Goal: Task Accomplishment & Management: Manage account settings

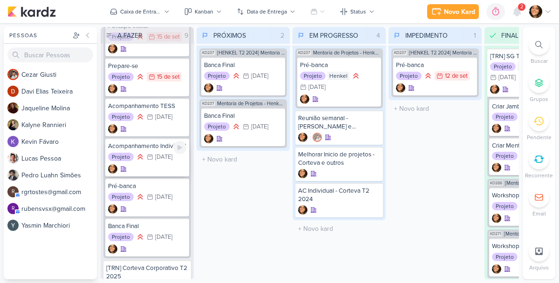
scroll to position [79, 0]
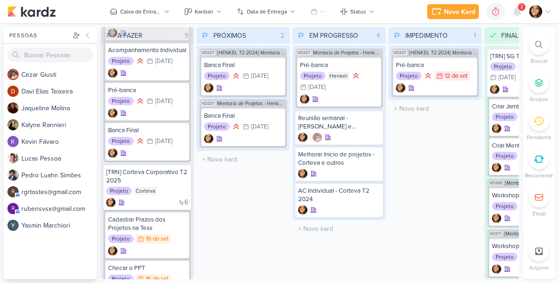
scroll to position [183, 0]
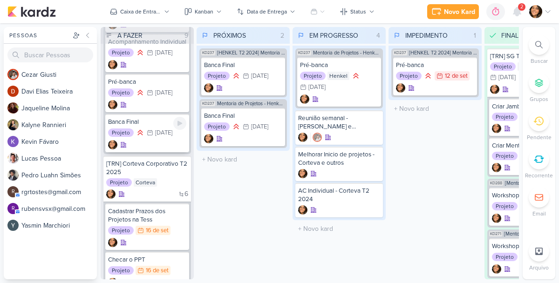
click at [162, 136] on div "[DATE]" at bounding box center [163, 133] width 17 height 6
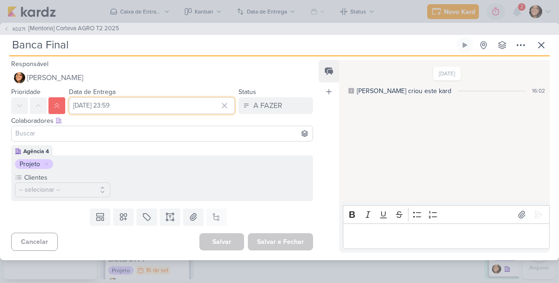
click at [113, 110] on input "[DATE] 23:59" at bounding box center [152, 105] width 166 height 17
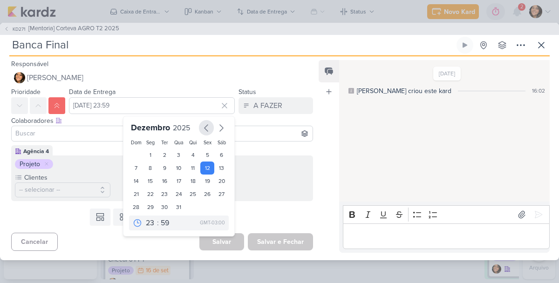
click at [201, 131] on icon "button" at bounding box center [206, 127] width 11 height 11
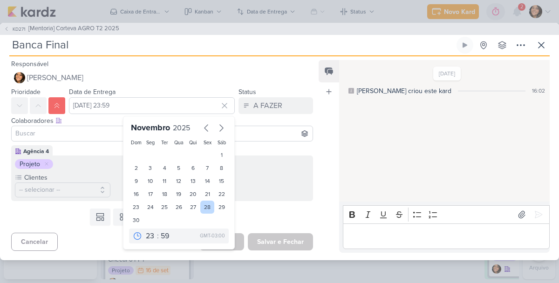
click at [204, 206] on div "28" at bounding box center [207, 207] width 14 height 13
type input "[DATE] 23:59"
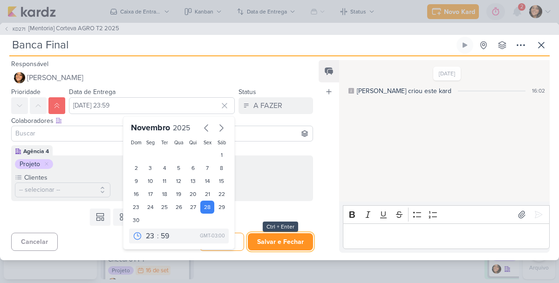
click at [268, 235] on button "Salvar e Fechar" at bounding box center [280, 241] width 65 height 17
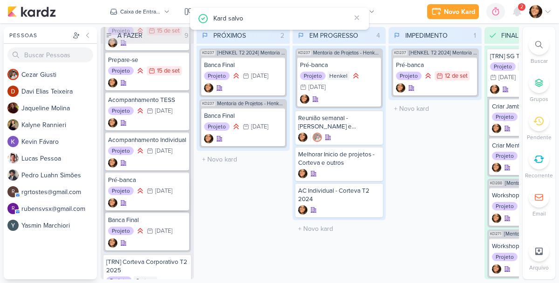
scroll to position [92, 0]
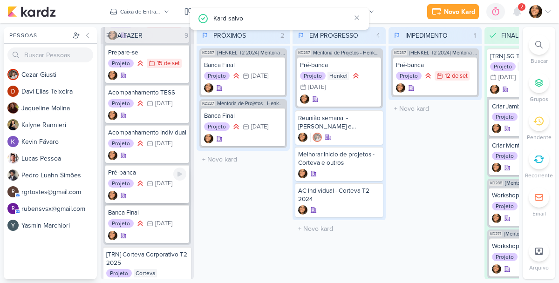
click at [155, 187] on div "[DATE]" at bounding box center [163, 184] width 17 height 6
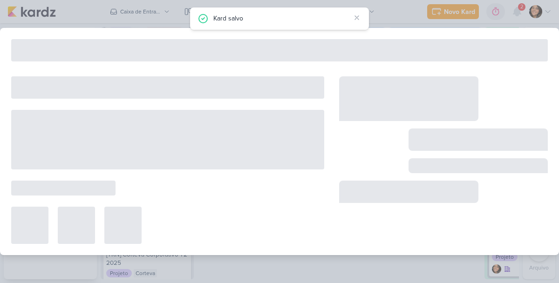
type input "Pré-banca"
type input "[DATE] 23:59"
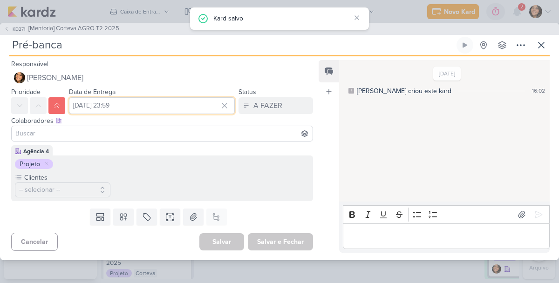
click at [123, 107] on input "[DATE] 23:59" at bounding box center [152, 105] width 166 height 17
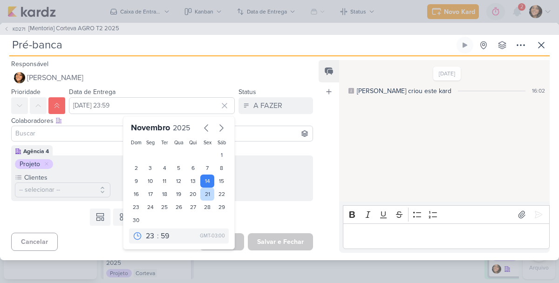
click at [205, 192] on div "21" at bounding box center [207, 194] width 14 height 13
type input "[DATE] 23:59"
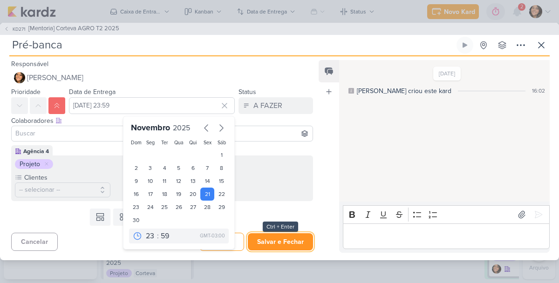
click at [281, 243] on button "Salvar e Fechar" at bounding box center [280, 241] width 65 height 17
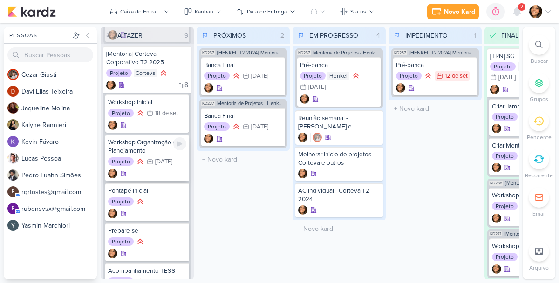
scroll to position [484, 0]
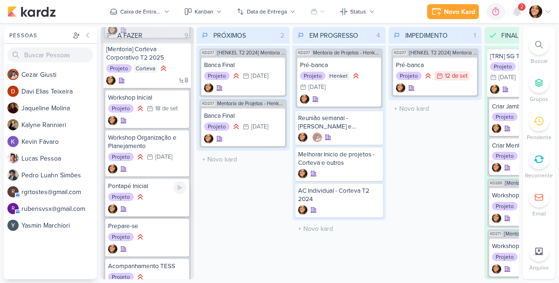
click at [156, 203] on div "Projeto" at bounding box center [147, 197] width 78 height 10
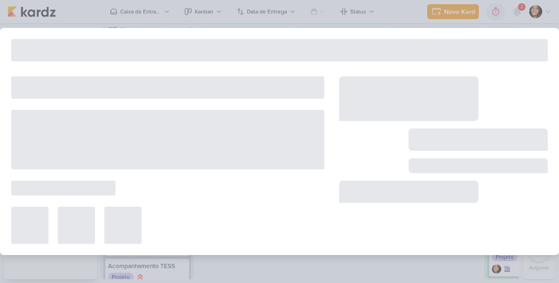
type input "Pontapé Inicial"
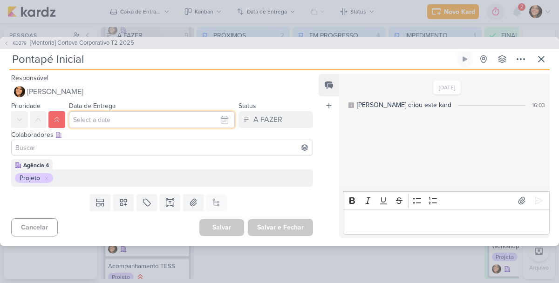
click at [110, 123] on input "text" at bounding box center [152, 119] width 166 height 17
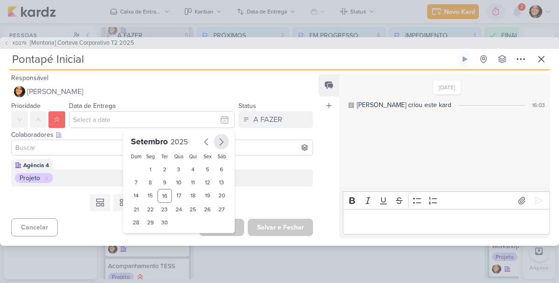
click at [216, 143] on icon "button" at bounding box center [221, 141] width 11 height 11
click at [146, 182] on div "8" at bounding box center [150, 182] width 14 height 13
type input "[DATE] 23:59"
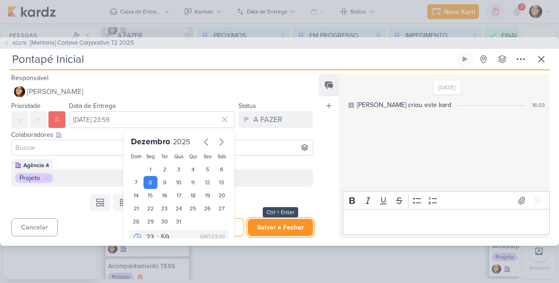
click at [270, 229] on button "Salvar e Fechar" at bounding box center [280, 227] width 65 height 17
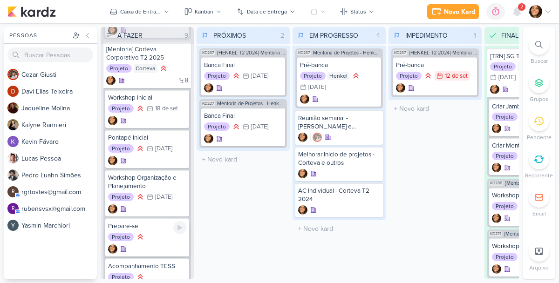
click at [150, 243] on div "Projeto" at bounding box center [147, 237] width 78 height 10
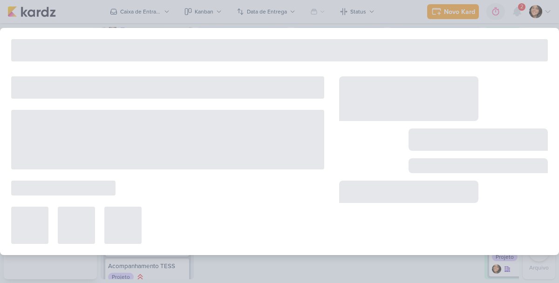
type input "Prepare-se"
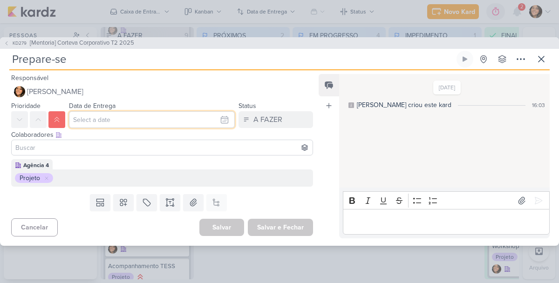
click at [122, 118] on input "text" at bounding box center [152, 119] width 166 height 17
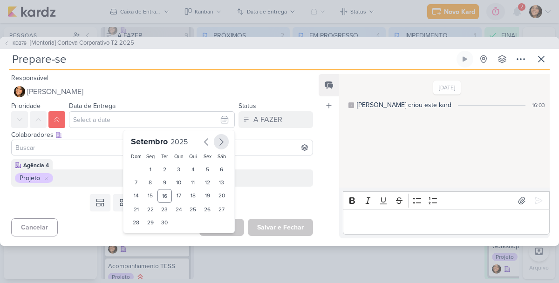
click at [219, 143] on icon "button" at bounding box center [221, 141] width 11 height 11
click at [147, 211] on div "22" at bounding box center [150, 208] width 14 height 13
type input "[DATE] 23:59"
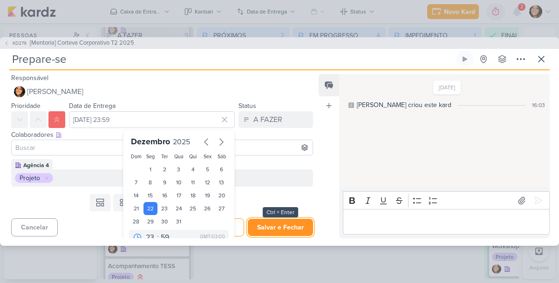
click at [258, 231] on button "Salvar e Fechar" at bounding box center [280, 227] width 65 height 17
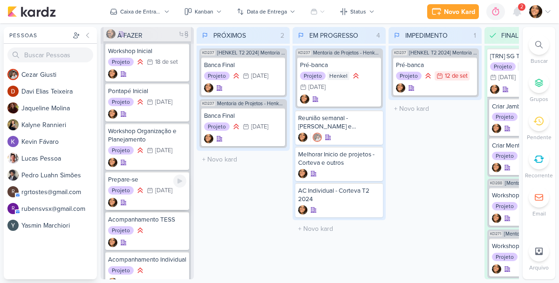
scroll to position [535, 0]
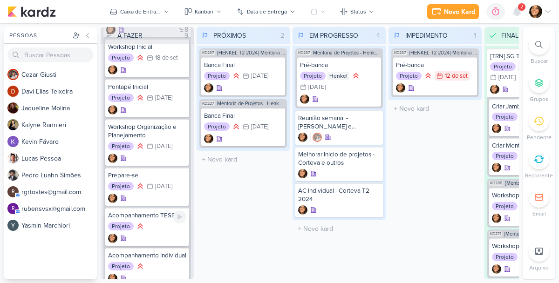
click at [154, 232] on div "Projeto" at bounding box center [147, 227] width 78 height 10
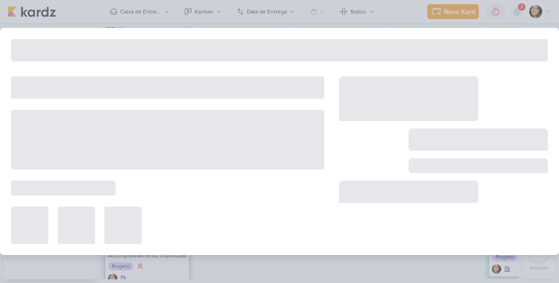
type input "Acompanhamento TESS"
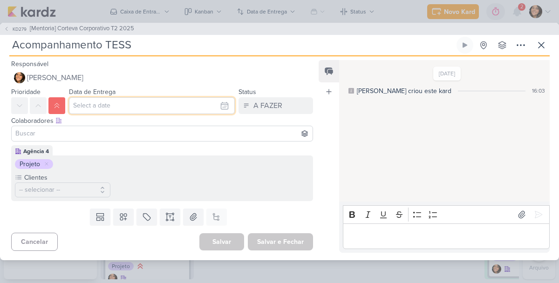
click at [104, 108] on input "text" at bounding box center [152, 105] width 166 height 17
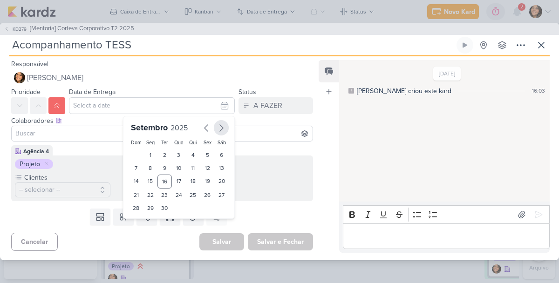
click at [220, 129] on icon "button" at bounding box center [221, 128] width 3 height 7
click at [148, 183] on div "12" at bounding box center [150, 181] width 14 height 13
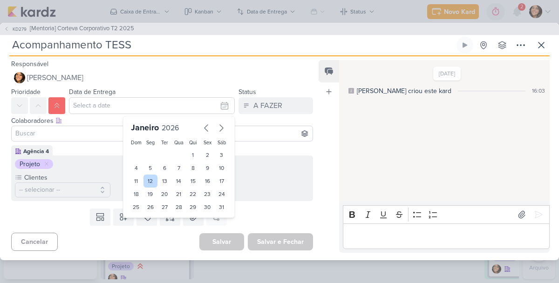
type input "[DATE] 23:59"
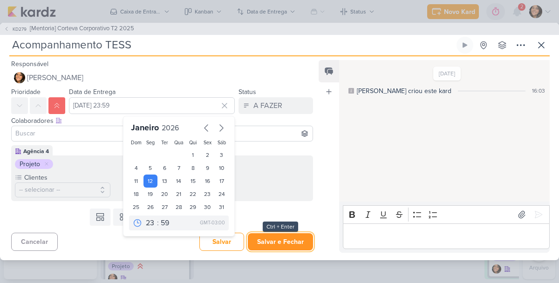
click at [278, 244] on button "Salvar e Fechar" at bounding box center [280, 241] width 65 height 17
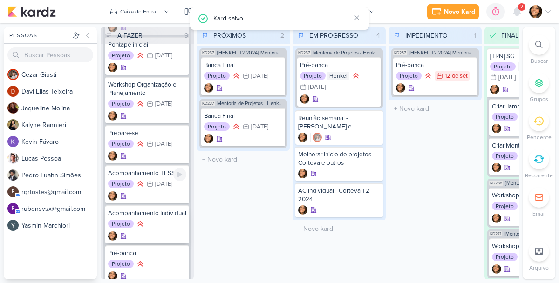
scroll to position [590, 0]
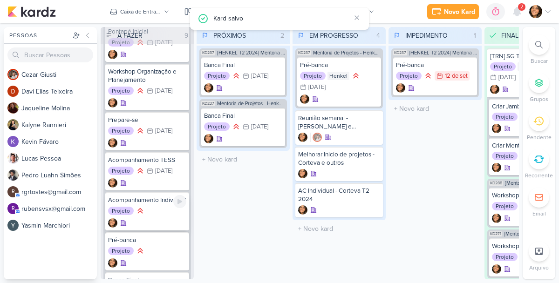
click at [157, 217] on div "Projeto" at bounding box center [147, 211] width 78 height 10
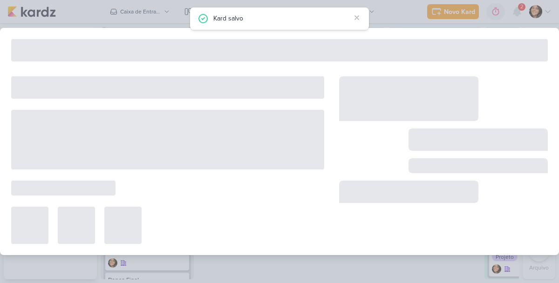
type input "Acompanhamento Individual"
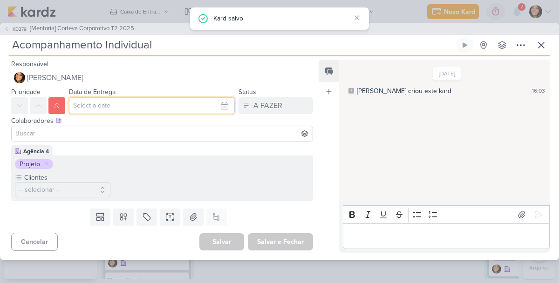
click at [99, 104] on input "text" at bounding box center [152, 105] width 166 height 17
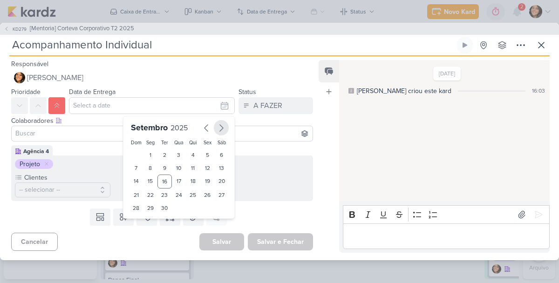
click at [222, 127] on icon "button" at bounding box center [221, 127] width 11 height 11
click at [220, 127] on icon "button" at bounding box center [221, 128] width 3 height 7
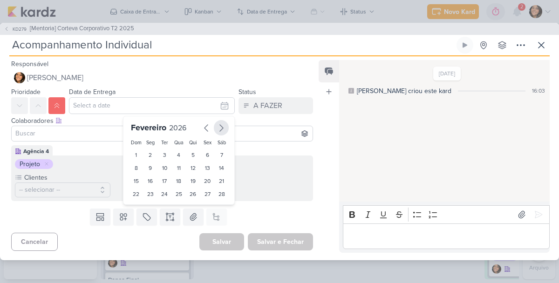
click at [220, 127] on icon "button" at bounding box center [221, 128] width 3 height 7
click at [204, 130] on icon "button" at bounding box center [206, 127] width 11 height 11
click at [152, 182] on div "16" at bounding box center [150, 181] width 14 height 13
type input "[DATE] 23:59"
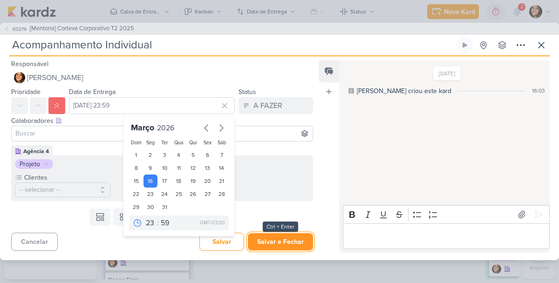
click at [261, 235] on button "Salvar e Fechar" at bounding box center [280, 241] width 65 height 17
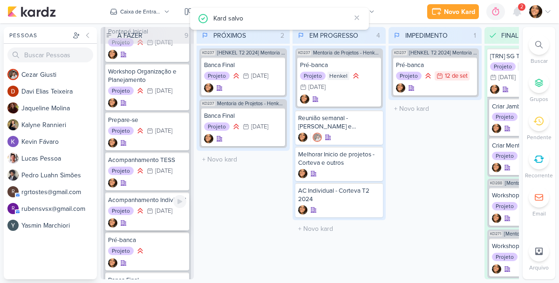
scroll to position [603, 0]
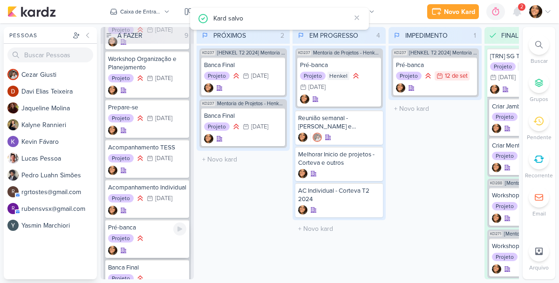
click at [155, 244] on div "Projeto" at bounding box center [147, 239] width 78 height 10
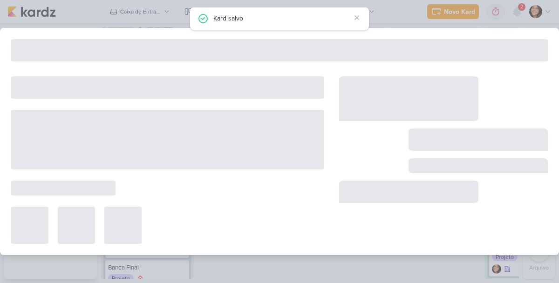
type input "Pré-banca"
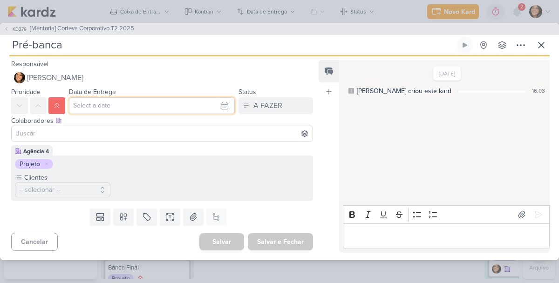
click at [172, 102] on input "text" at bounding box center [152, 105] width 166 height 17
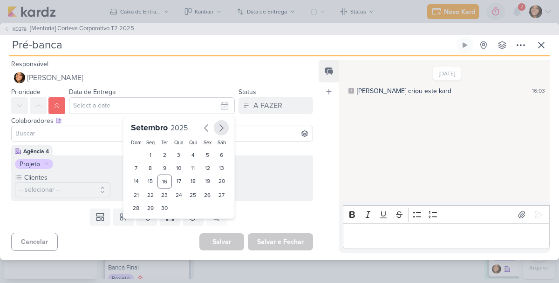
click at [216, 127] on icon "button" at bounding box center [221, 127] width 11 height 11
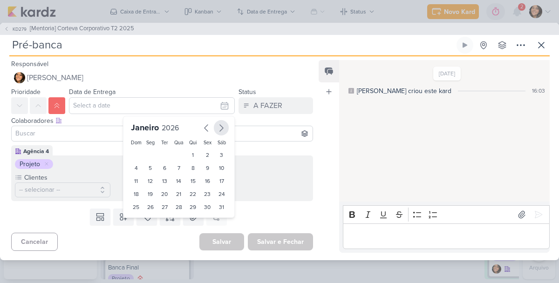
click at [216, 127] on icon "button" at bounding box center [221, 127] width 11 height 11
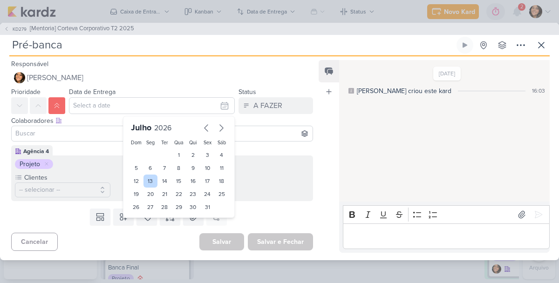
click at [149, 180] on div "13" at bounding box center [150, 181] width 14 height 13
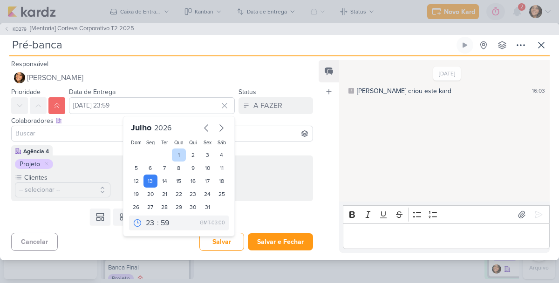
click at [173, 150] on div "1" at bounding box center [179, 155] width 14 height 13
type input "[DATE] 23:59"
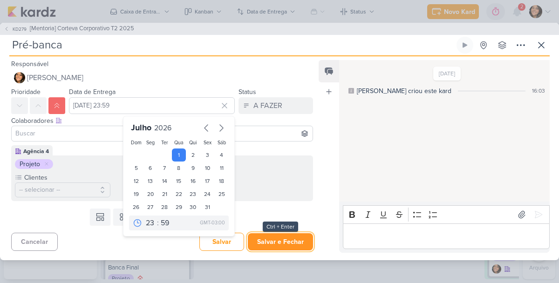
click at [265, 244] on button "Salvar e Fechar" at bounding box center [280, 241] width 65 height 17
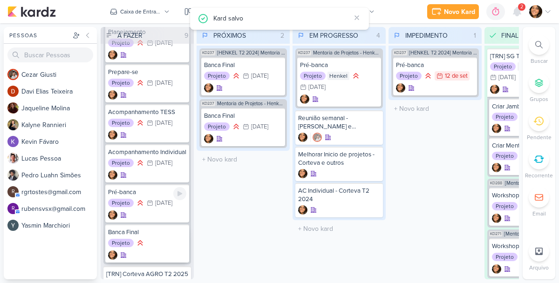
scroll to position [644, 0]
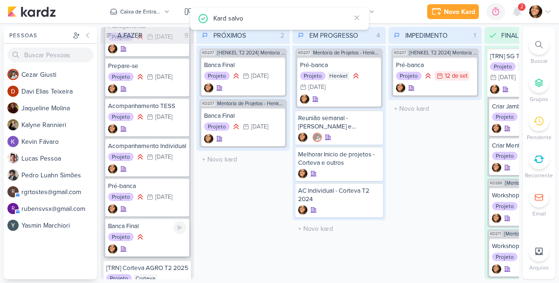
click at [159, 243] on div "Projeto" at bounding box center [147, 237] width 78 height 10
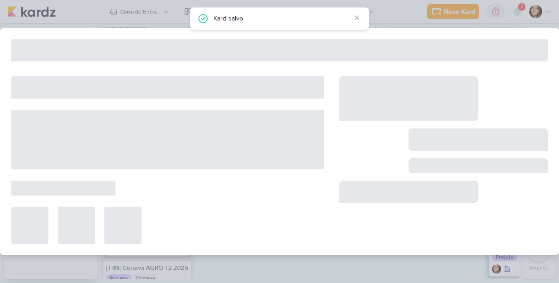
type input "Banca Final"
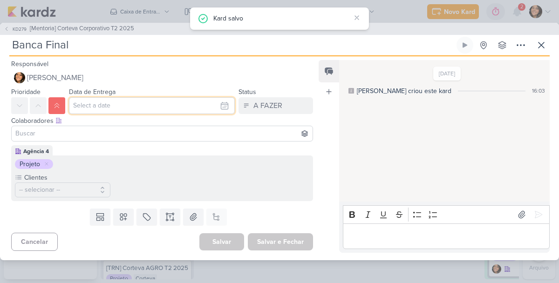
click at [129, 105] on input "text" at bounding box center [152, 105] width 166 height 17
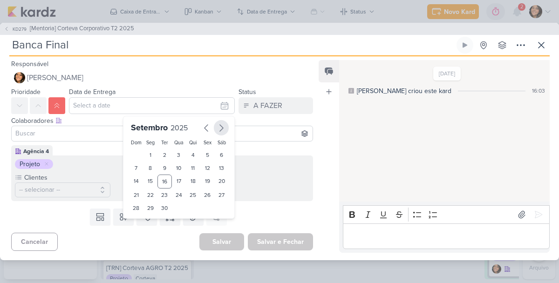
click at [217, 132] on icon "button" at bounding box center [221, 127] width 11 height 11
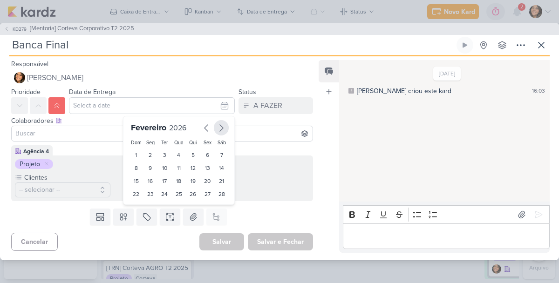
click at [217, 132] on icon "button" at bounding box center [221, 127] width 11 height 11
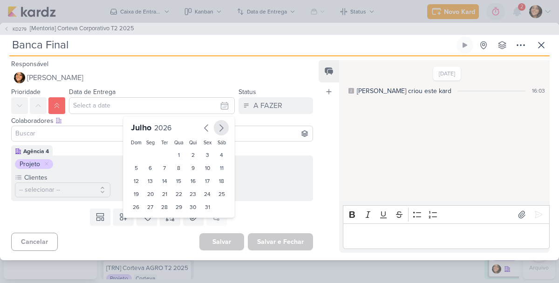
click at [217, 132] on icon "button" at bounding box center [221, 127] width 11 height 11
click at [147, 167] on div "3" at bounding box center [150, 168] width 14 height 13
type input "[DATE] 23:59"
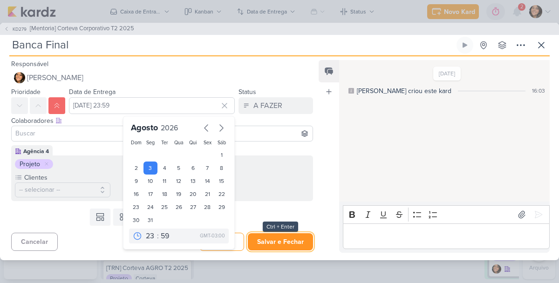
click at [260, 238] on button "Salvar e Fechar" at bounding box center [280, 241] width 65 height 17
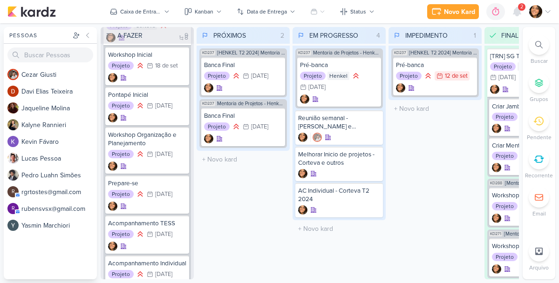
scroll to position [507, 0]
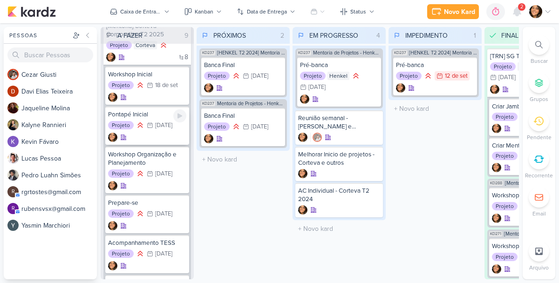
click at [162, 129] on div "[DATE]" at bounding box center [163, 125] width 17 height 6
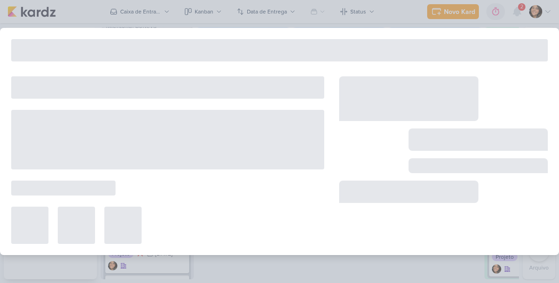
type input "Pontapé Inicial"
type input "[DATE] 23:59"
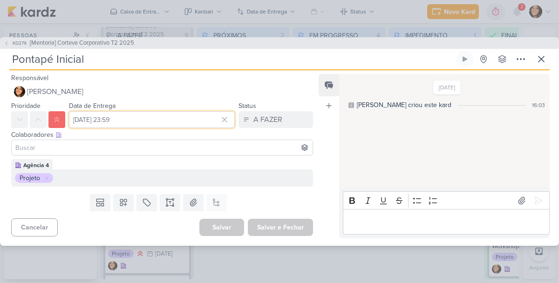
click at [164, 124] on input "[DATE] 23:59" at bounding box center [152, 119] width 166 height 17
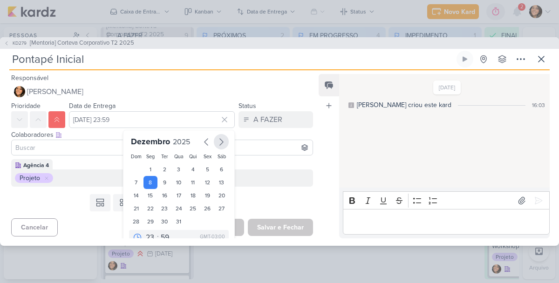
click at [216, 143] on icon "button" at bounding box center [221, 141] width 11 height 11
click at [148, 208] on div "19" at bounding box center [150, 208] width 14 height 13
type input "[DATE] 23:59"
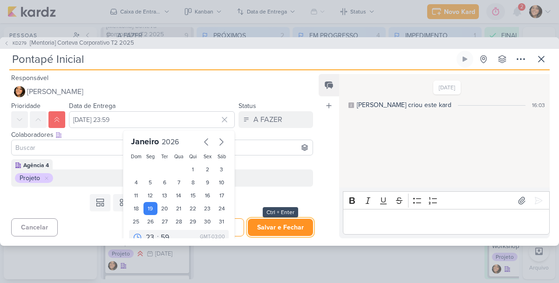
click at [265, 234] on button "Salvar e Fechar" at bounding box center [280, 227] width 65 height 17
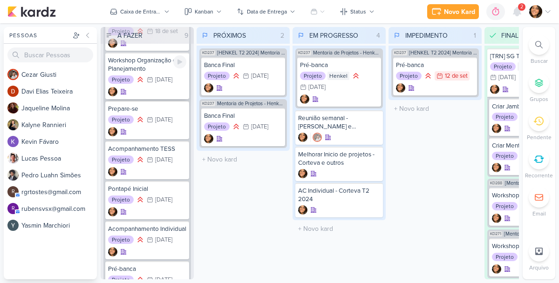
scroll to position [563, 0]
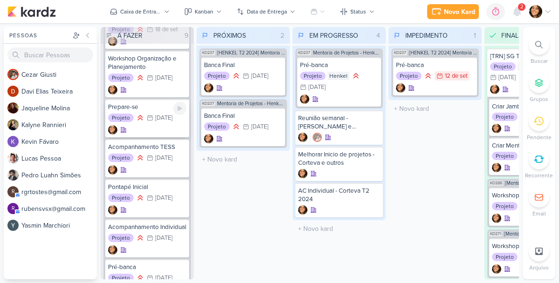
click at [152, 133] on div "Prepare-se Projeto 22/12 [DATE]" at bounding box center [147, 118] width 84 height 38
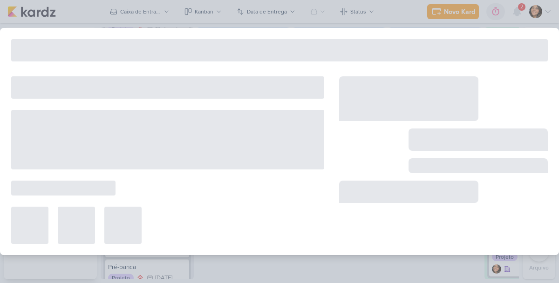
type input "Prepare-se"
type input "[DATE] 23:59"
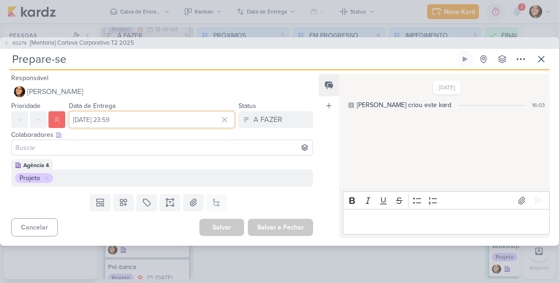
click at [136, 119] on input "[DATE] 23:59" at bounding box center [152, 119] width 166 height 17
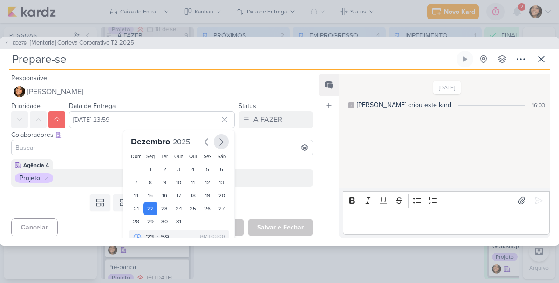
click at [217, 145] on icon "button" at bounding box center [221, 141] width 11 height 11
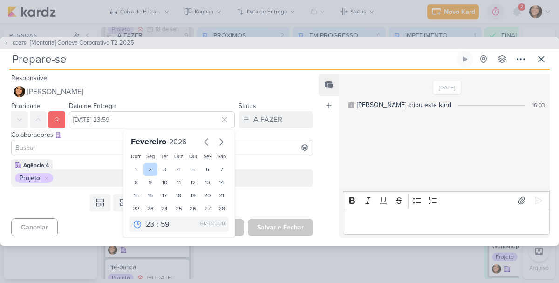
click at [144, 171] on div "2" at bounding box center [150, 169] width 14 height 13
type input "[DATE] 23:59"
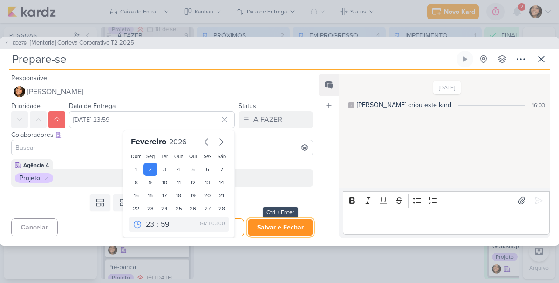
click at [266, 227] on button "Salvar e Fechar" at bounding box center [280, 227] width 65 height 17
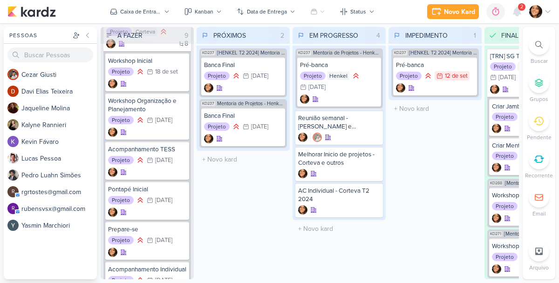
scroll to position [526, 0]
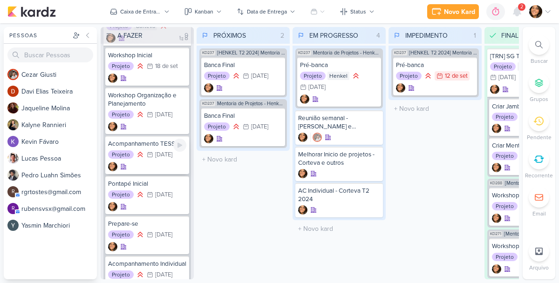
click at [166, 158] on div "[DATE]" at bounding box center [163, 155] width 17 height 6
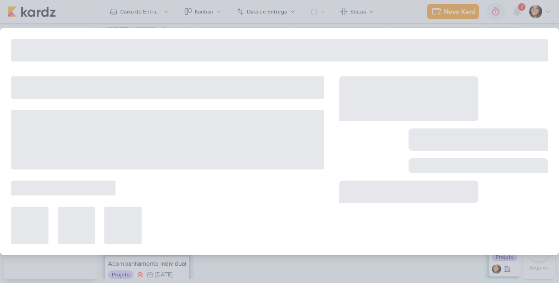
type input "Acompanhamento TESS"
type input "[DATE] 23:59"
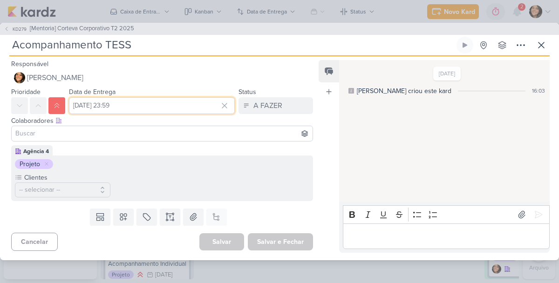
click at [135, 107] on input "[DATE] 23:59" at bounding box center [152, 105] width 166 height 17
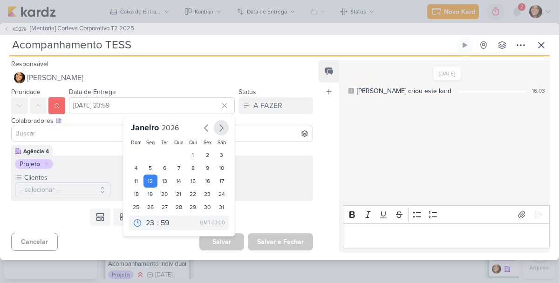
click at [217, 122] on icon "button" at bounding box center [221, 127] width 11 height 11
click at [147, 183] on div "16" at bounding box center [150, 181] width 14 height 13
type input "[DATE] 23:59"
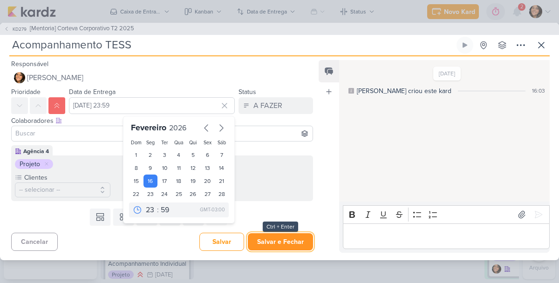
click at [276, 238] on button "Salvar e Fechar" at bounding box center [280, 241] width 65 height 17
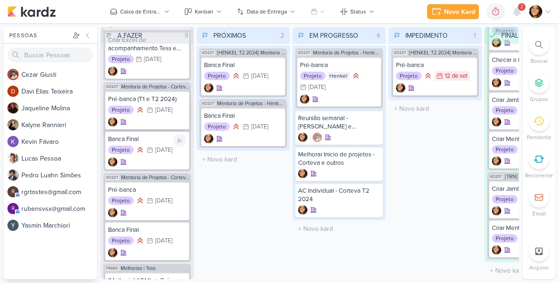
scroll to position [1296, 0]
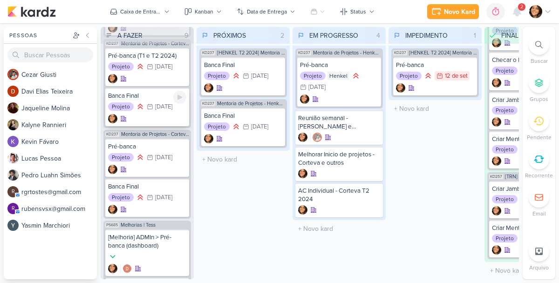
click at [156, 110] on div "[DATE]" at bounding box center [163, 107] width 17 height 6
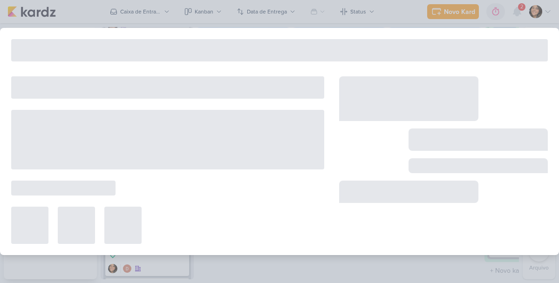
type input "Banca Final"
type input "[DATE] 23:59"
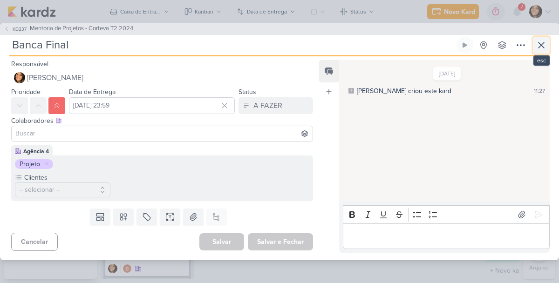
click at [541, 40] on icon at bounding box center [541, 45] width 11 height 11
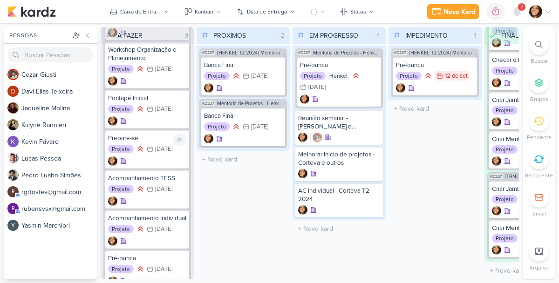
scroll to position [0, 0]
